Goal: Complete application form

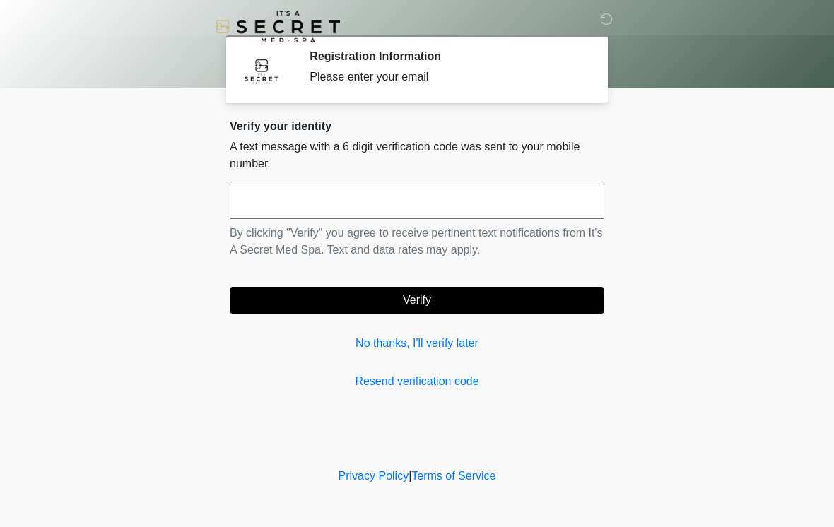
click at [490, 193] on input "text" at bounding box center [417, 201] width 374 height 35
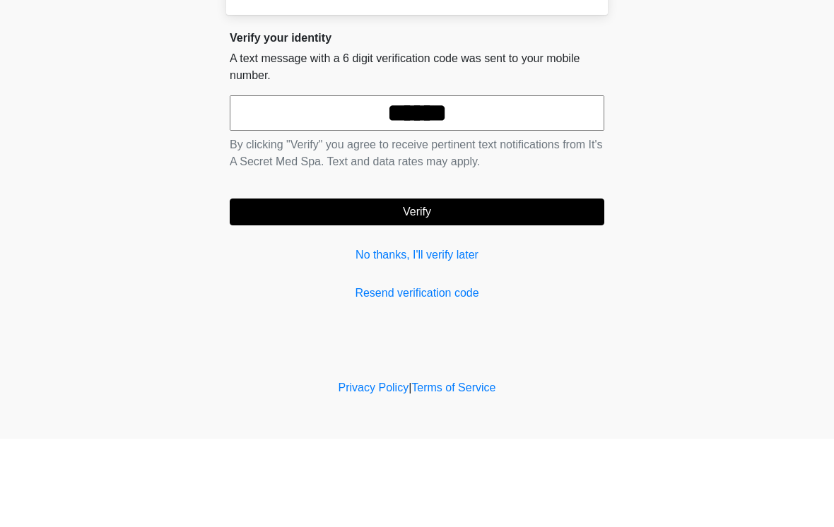
type input "******"
click at [509, 287] on button "Verify" at bounding box center [417, 300] width 374 height 27
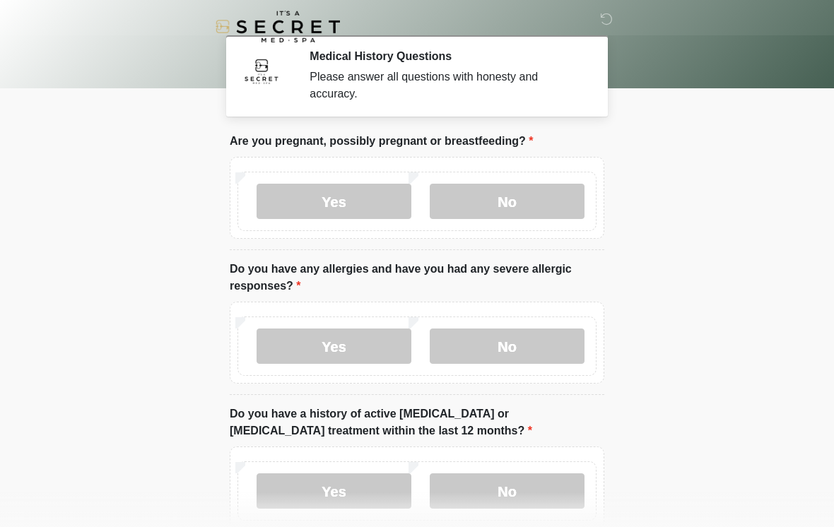
click at [512, 206] on label "No" at bounding box center [507, 201] width 155 height 35
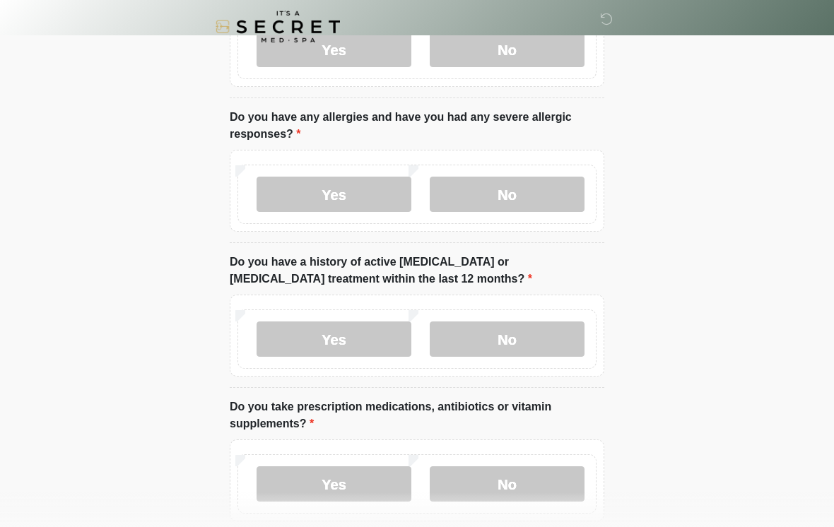
scroll to position [153, 0]
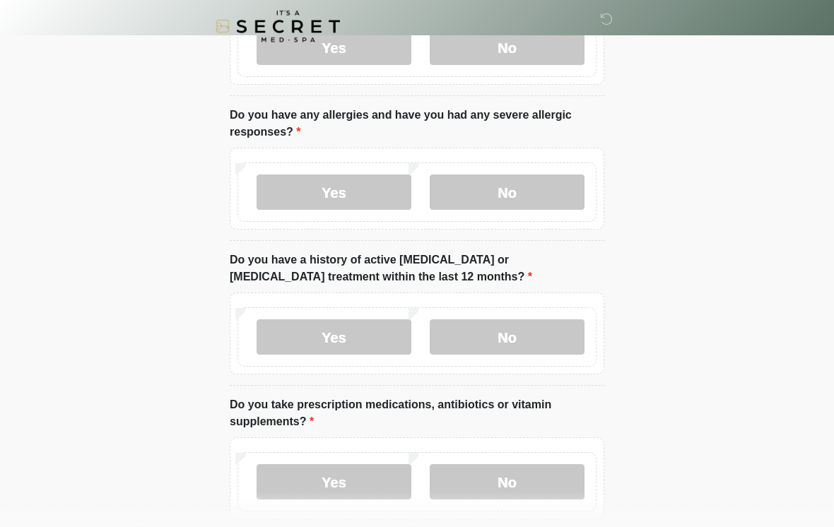
click at [506, 201] on label "No" at bounding box center [507, 192] width 155 height 35
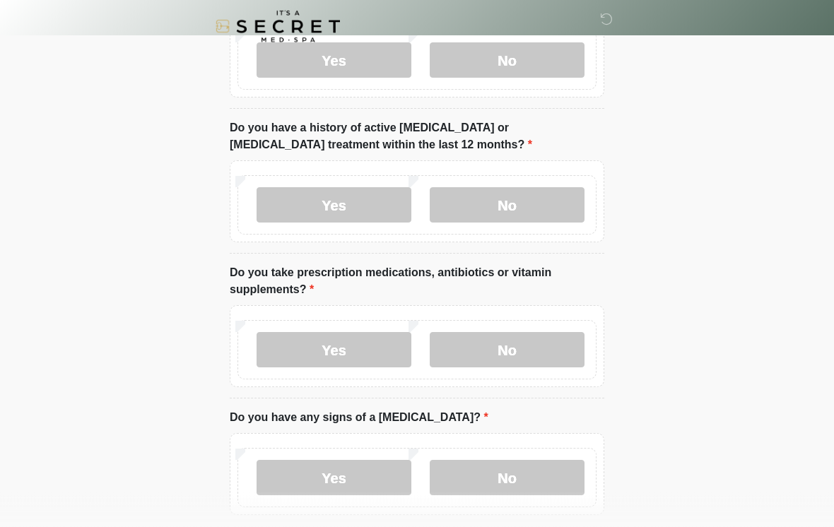
scroll to position [286, 0]
click at [505, 198] on label "No" at bounding box center [507, 204] width 155 height 35
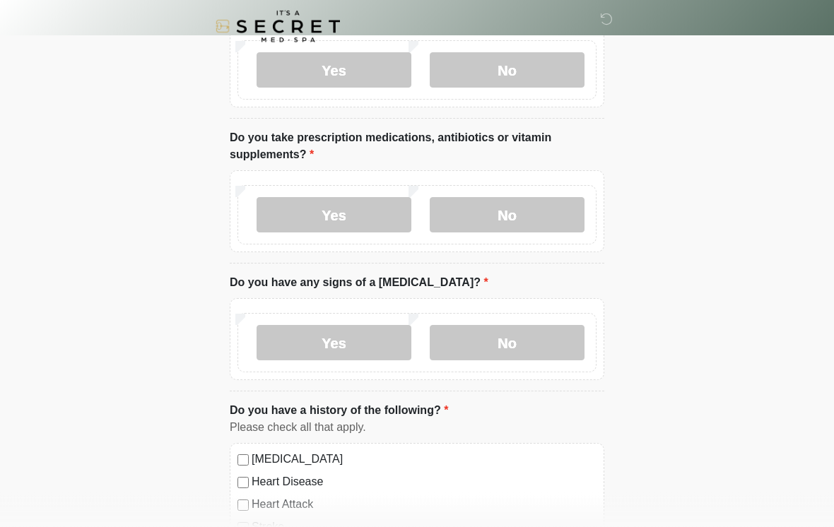
scroll to position [422, 0]
click at [336, 212] on label "Yes" at bounding box center [333, 213] width 155 height 35
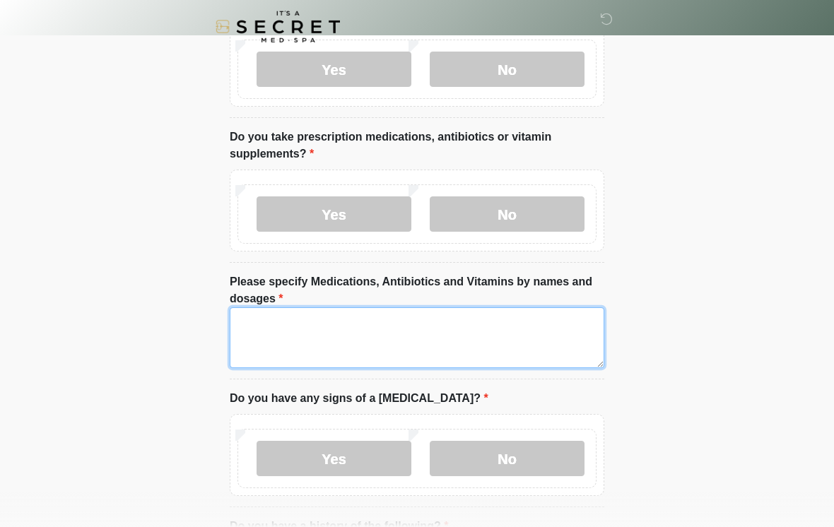
click at [360, 333] on textarea "Please specify Medications, Antibiotics and Vitamins by names and dosages" at bounding box center [417, 337] width 374 height 61
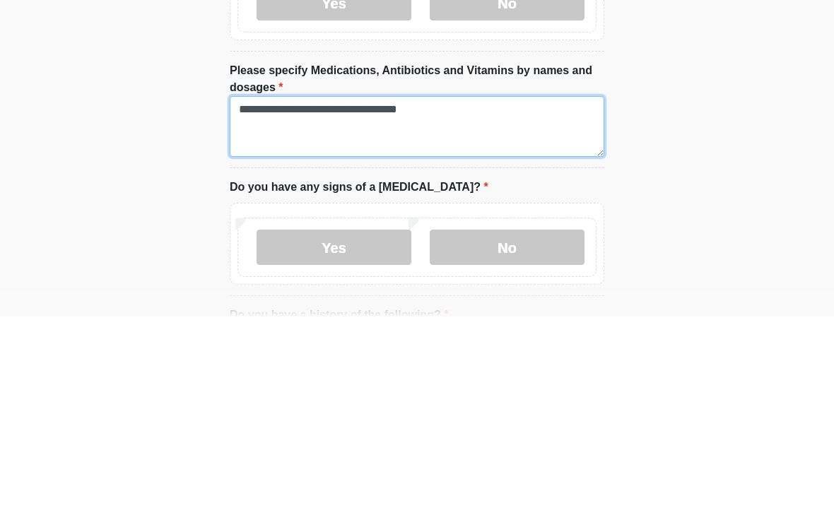
type textarea "**********"
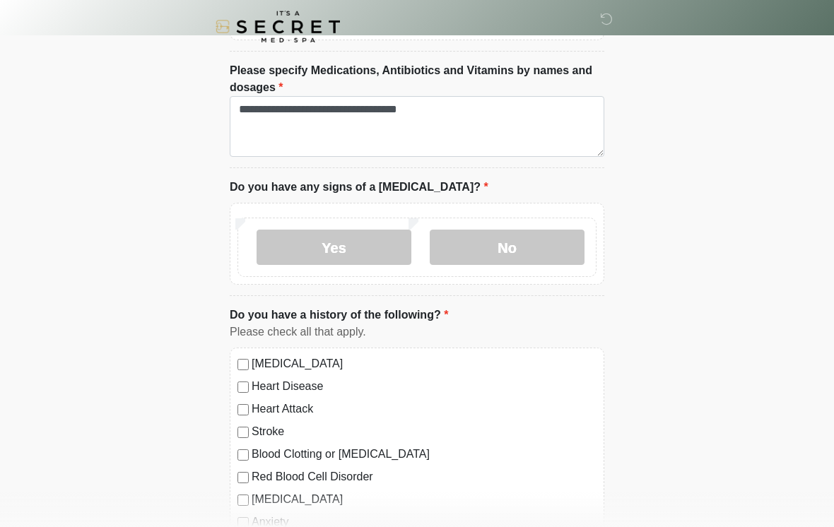
click at [511, 253] on label "No" at bounding box center [507, 247] width 155 height 35
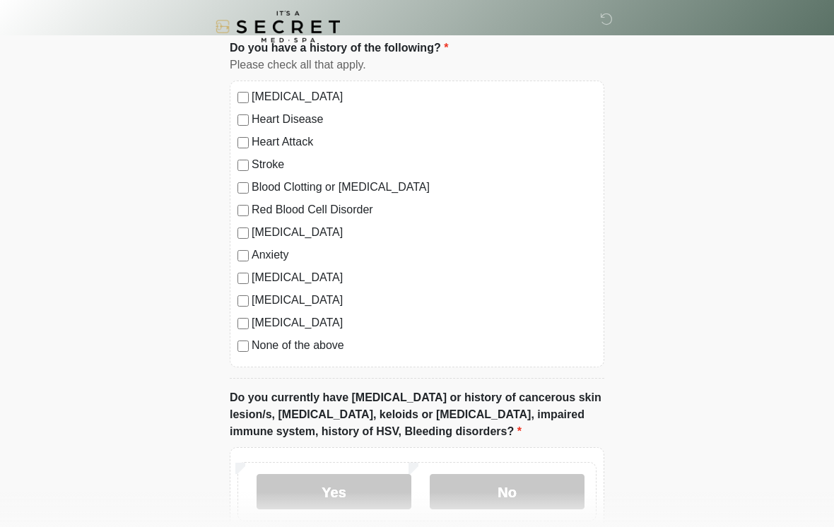
scroll to position [900, 0]
click at [252, 227] on label "Depression" at bounding box center [424, 232] width 345 height 17
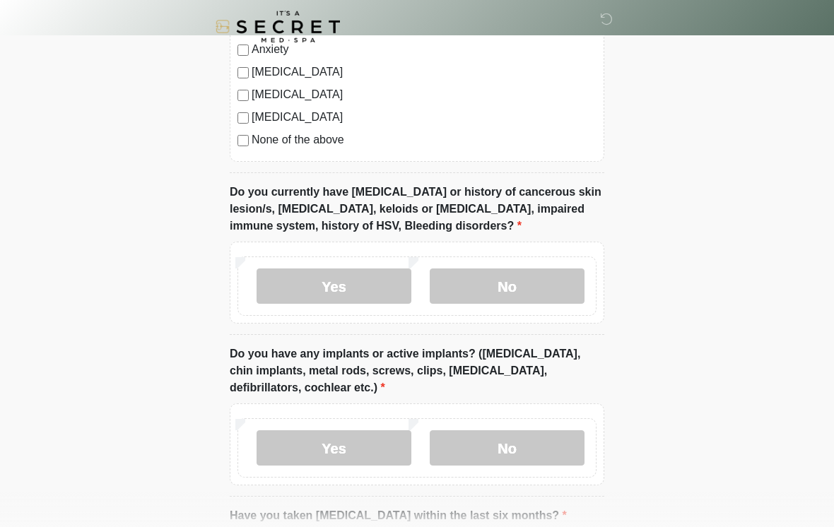
scroll to position [1106, 0]
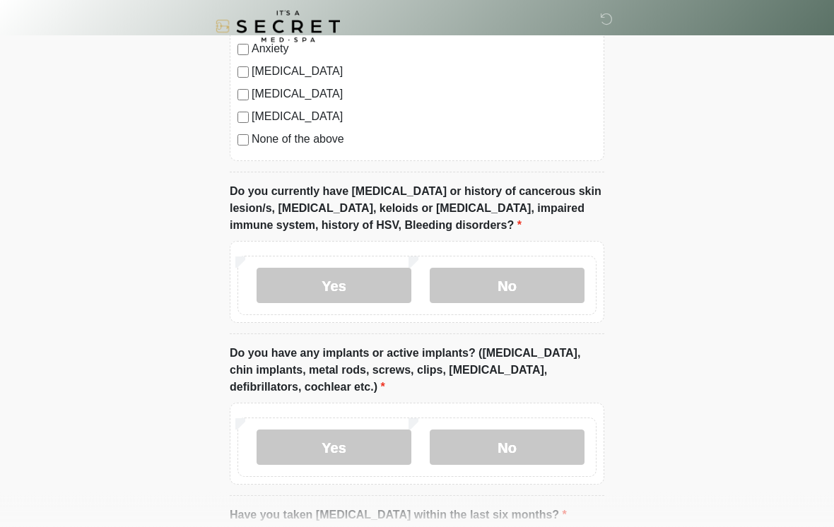
click at [526, 290] on label "No" at bounding box center [507, 285] width 155 height 35
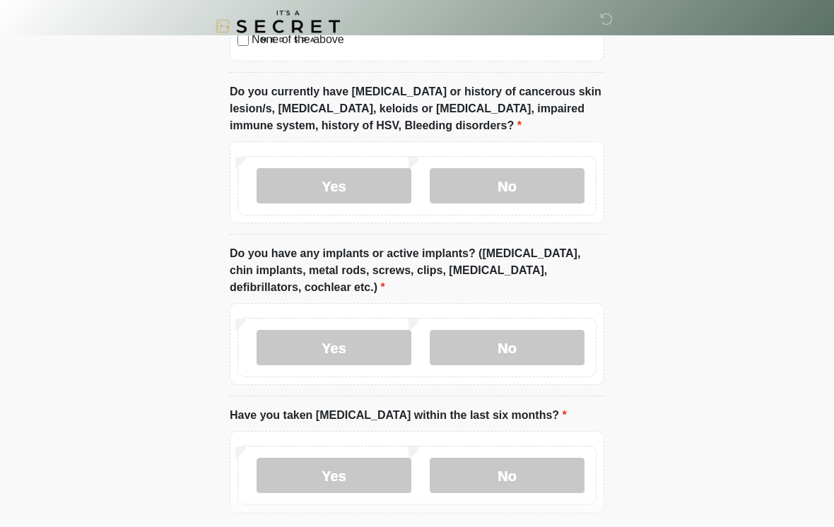
scroll to position [1207, 0]
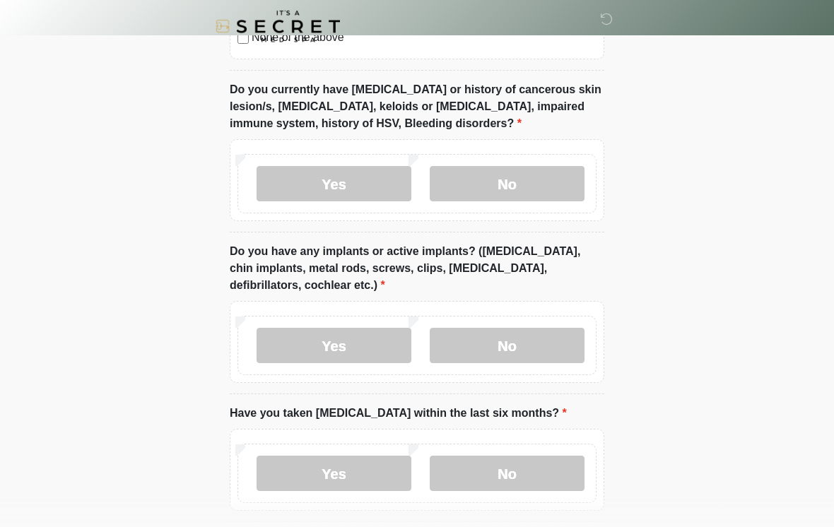
click at [365, 340] on label "Yes" at bounding box center [333, 346] width 155 height 35
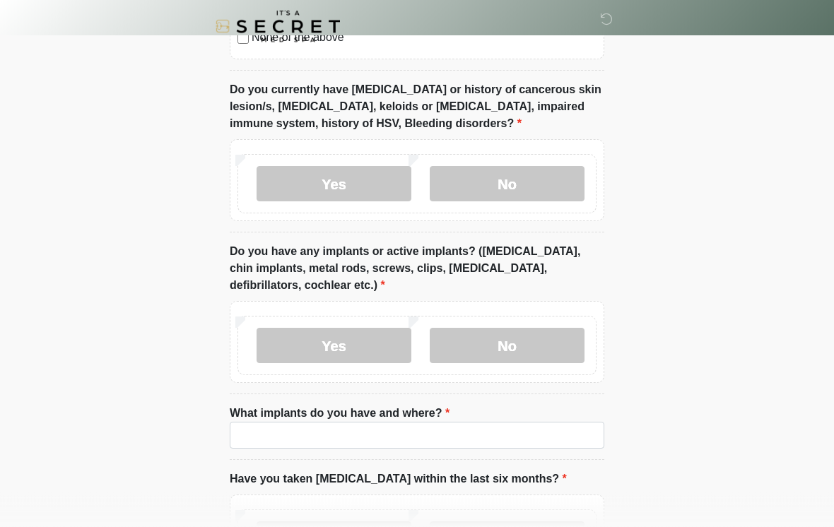
scroll to position [1208, 0]
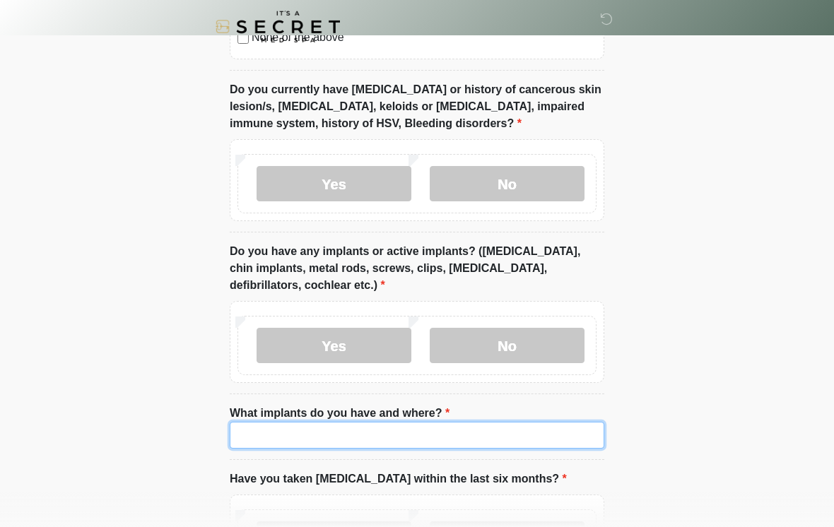
click at [335, 435] on input "What implants do you have and where?" at bounding box center [417, 435] width 374 height 27
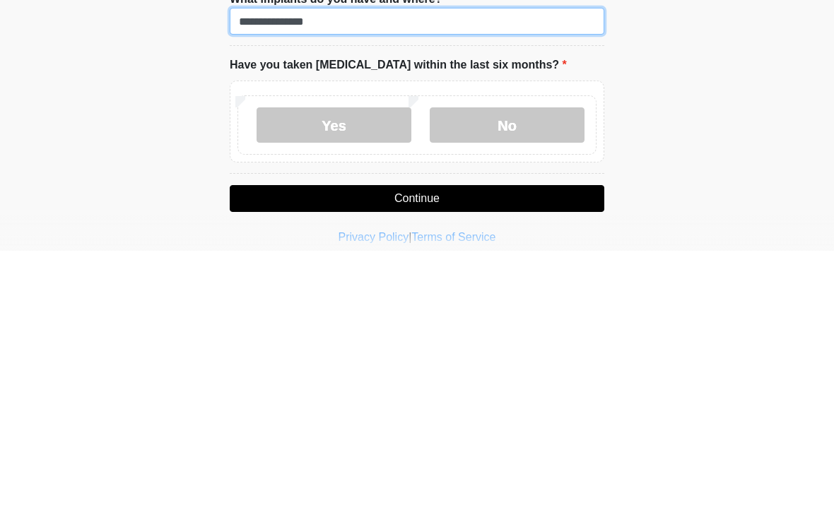
type input "**********"
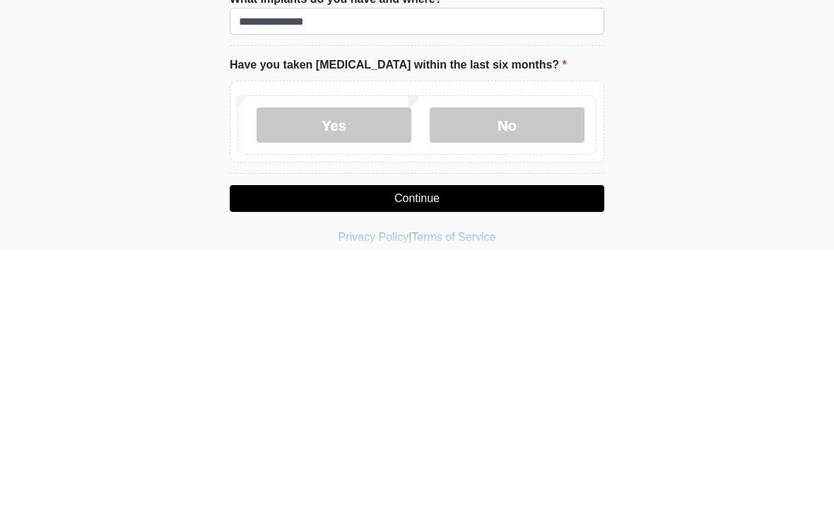
click at [536, 384] on label "No" at bounding box center [507, 401] width 155 height 35
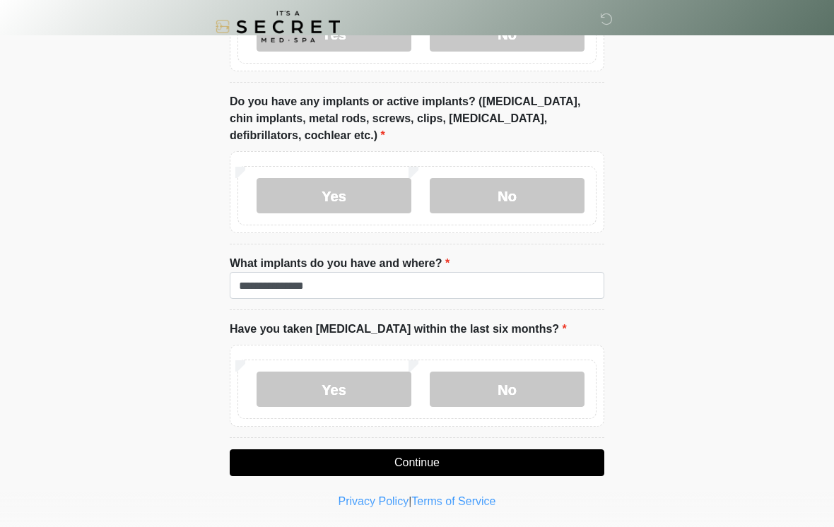
click at [483, 460] on button "Continue" at bounding box center [417, 462] width 374 height 27
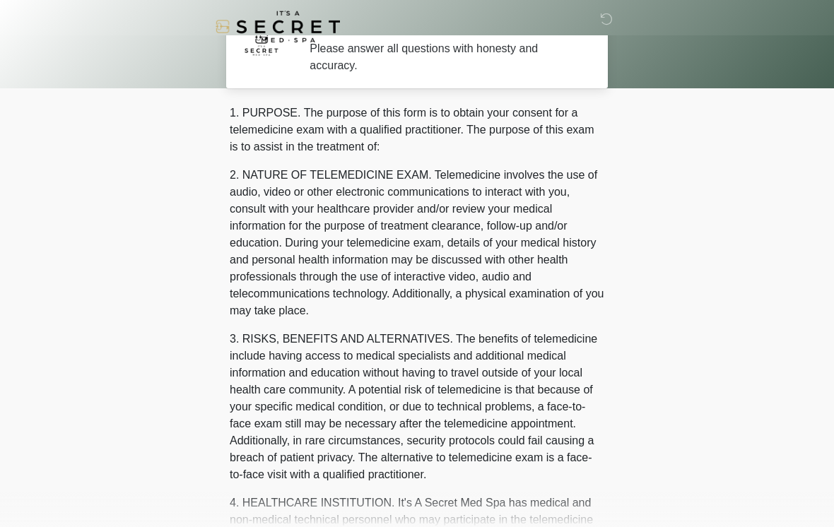
scroll to position [0, 0]
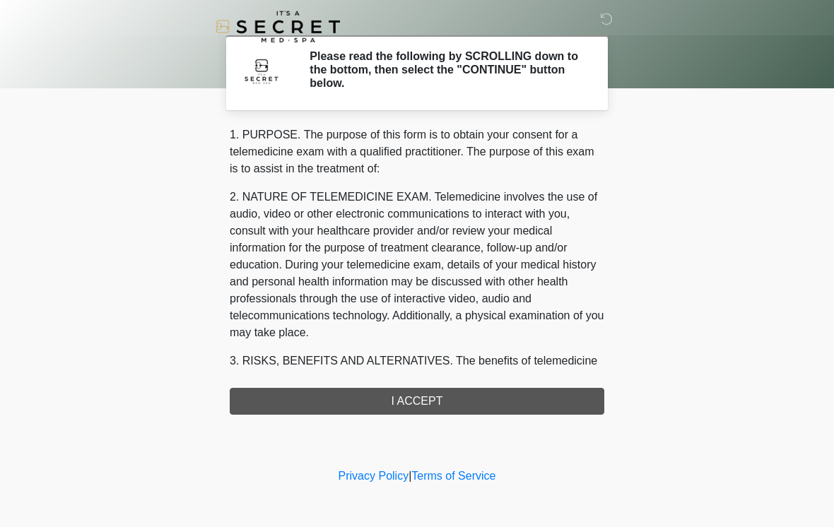
click at [589, 401] on div "1. PURPOSE. The purpose of this form is to obtain your consent for a telemedici…" at bounding box center [417, 270] width 374 height 288
click at [451, 398] on div "1. PURPOSE. The purpose of this form is to obtain your consent for a telemedici…" at bounding box center [417, 270] width 374 height 288
click at [435, 403] on div "1. PURPOSE. The purpose of this form is to obtain your consent for a telemedici…" at bounding box center [417, 270] width 374 height 288
click at [435, 402] on div "1. PURPOSE. The purpose of this form is to obtain your consent for a telemedici…" at bounding box center [417, 270] width 374 height 288
click at [418, 384] on div "1. PURPOSE. The purpose of this form is to obtain your consent for a telemedici…" at bounding box center [417, 270] width 374 height 288
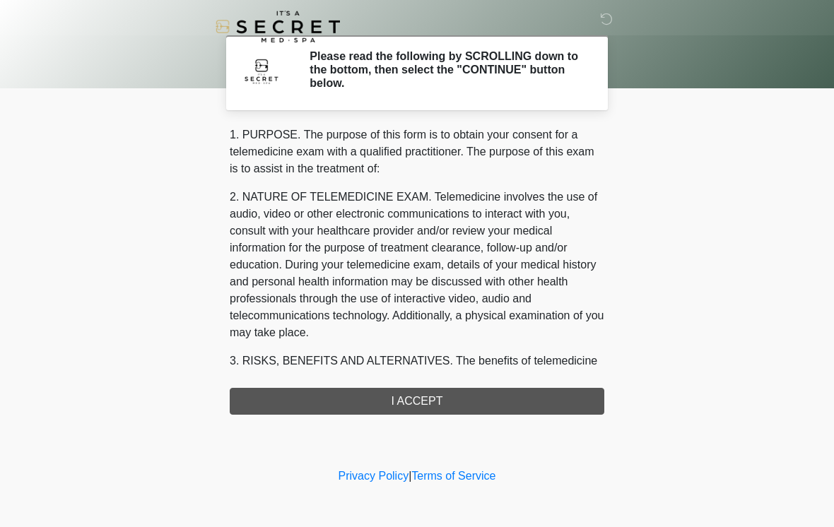
click at [408, 394] on div "1. PURPOSE. The purpose of this form is to obtain your consent for a telemedici…" at bounding box center [417, 270] width 374 height 288
click at [485, 398] on div "1. PURPOSE. The purpose of this form is to obtain your consent for a telemedici…" at bounding box center [417, 270] width 374 height 288
click at [466, 388] on div "1. PURPOSE. The purpose of this form is to obtain your consent for a telemedici…" at bounding box center [417, 270] width 374 height 288
click at [461, 396] on div "1. PURPOSE. The purpose of this form is to obtain your consent for a telemedici…" at bounding box center [417, 270] width 374 height 288
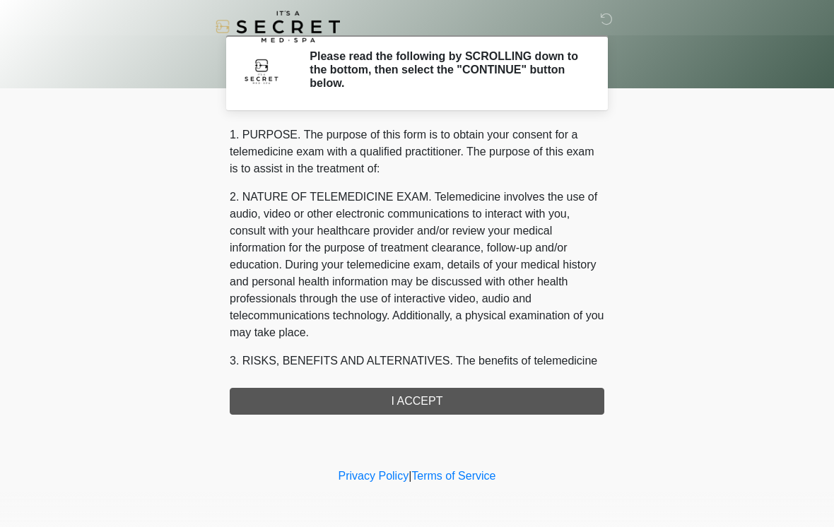
click at [442, 406] on div "1. PURPOSE. The purpose of this form is to obtain your consent for a telemedici…" at bounding box center [417, 270] width 374 height 288
click at [369, 420] on div "‎ ‎ Please read the following by SCROLLING down to the bottom, then select the …" at bounding box center [417, 232] width 424 height 437
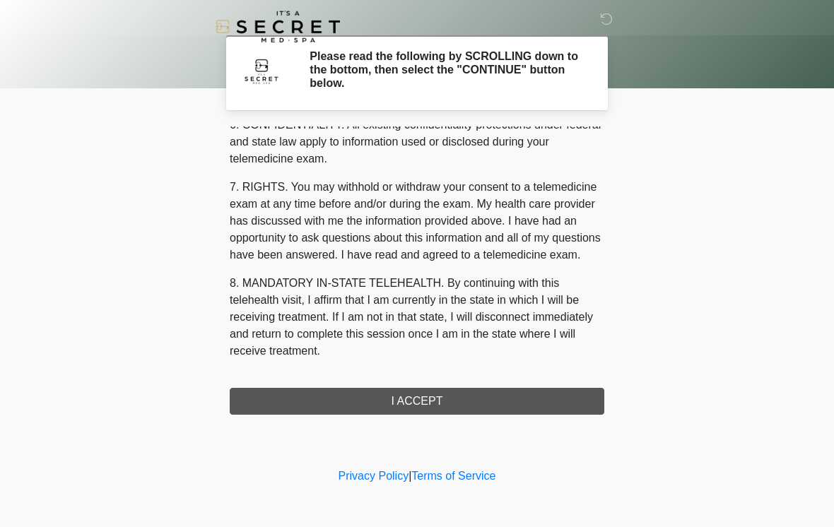
scroll to position [575, 0]
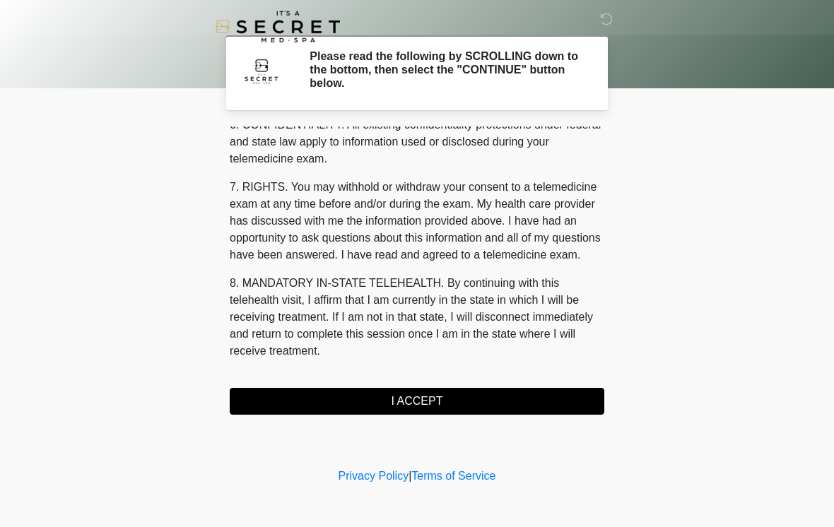
click at [485, 413] on button "I ACCEPT" at bounding box center [417, 401] width 374 height 27
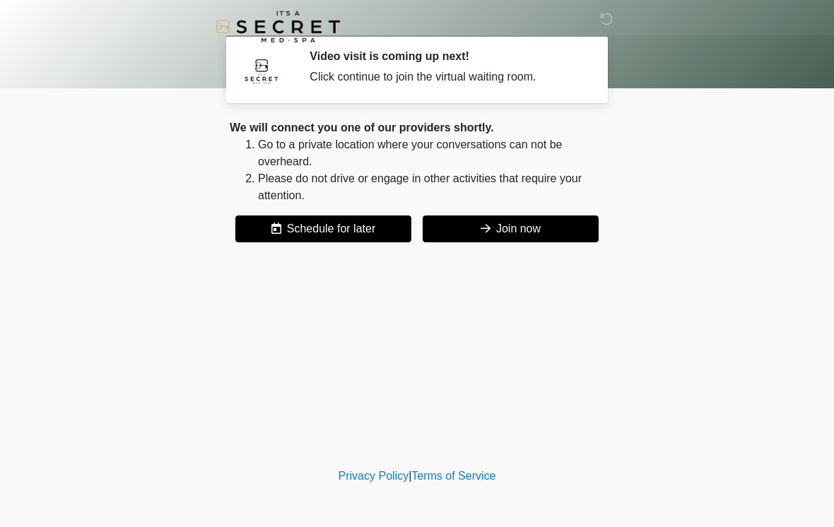
click at [545, 229] on button "Join now" at bounding box center [511, 228] width 176 height 27
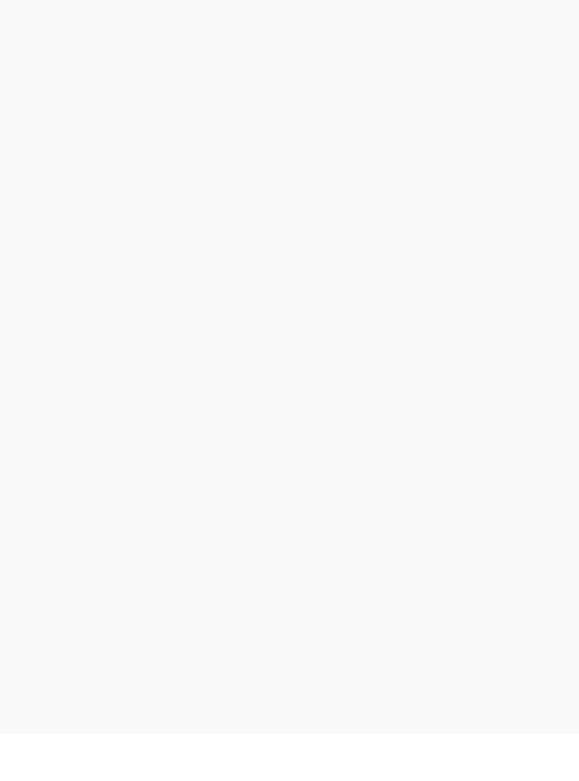
scroll to position [4, 0]
